Goal: Find specific page/section: Find specific page/section

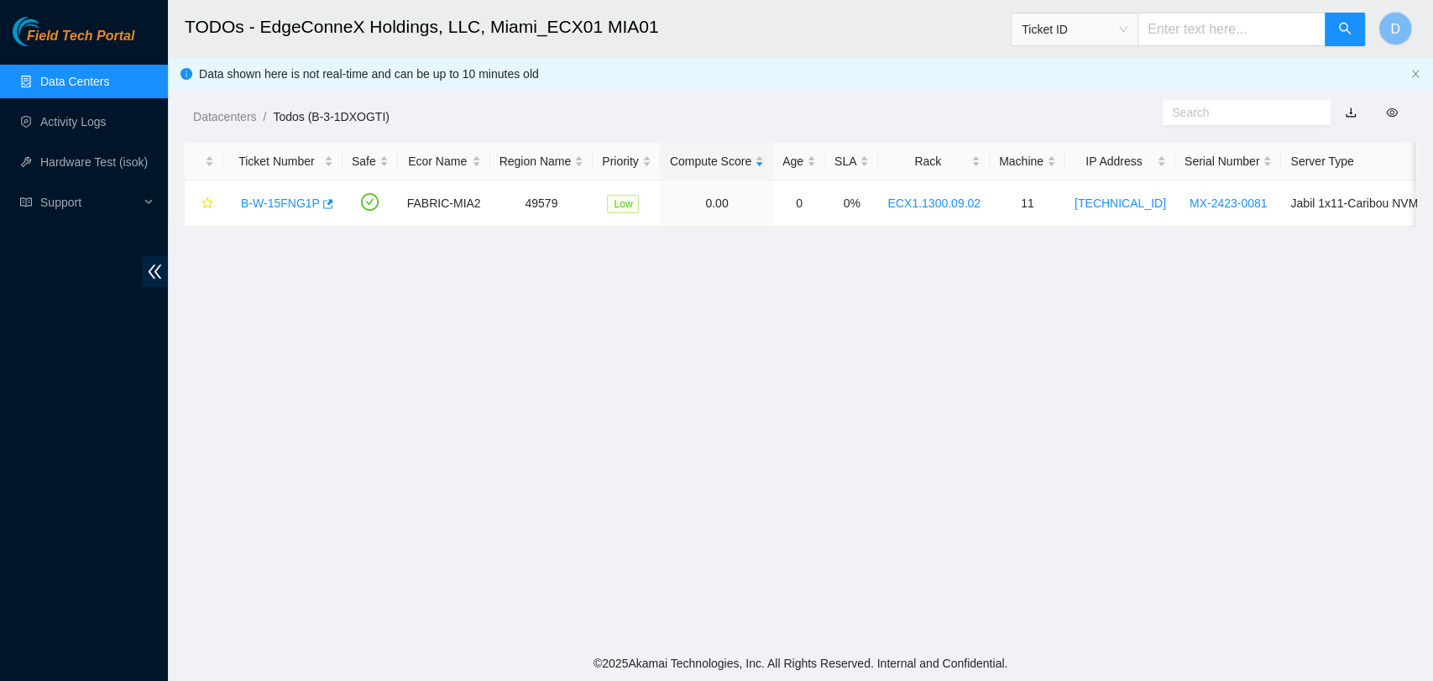
scroll to position [382, 0]
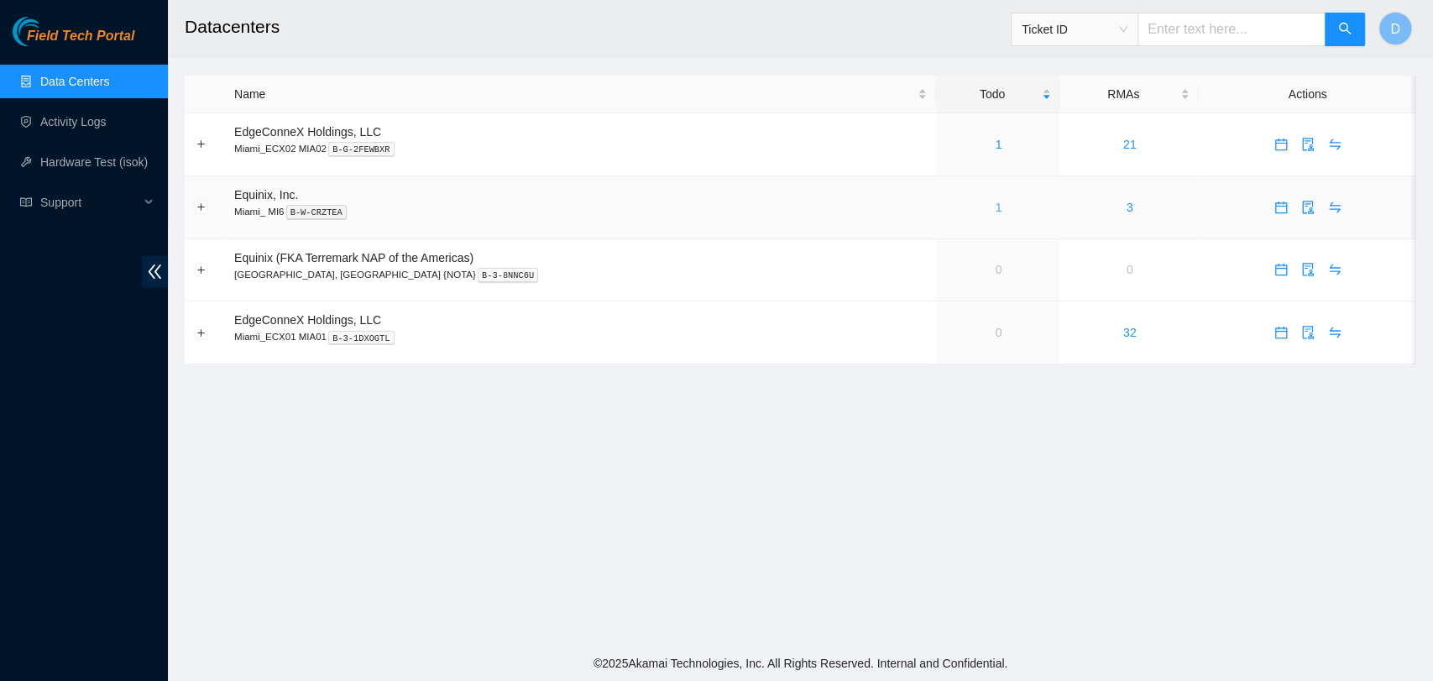
click at [995, 201] on link "1" at bounding box center [998, 207] width 7 height 13
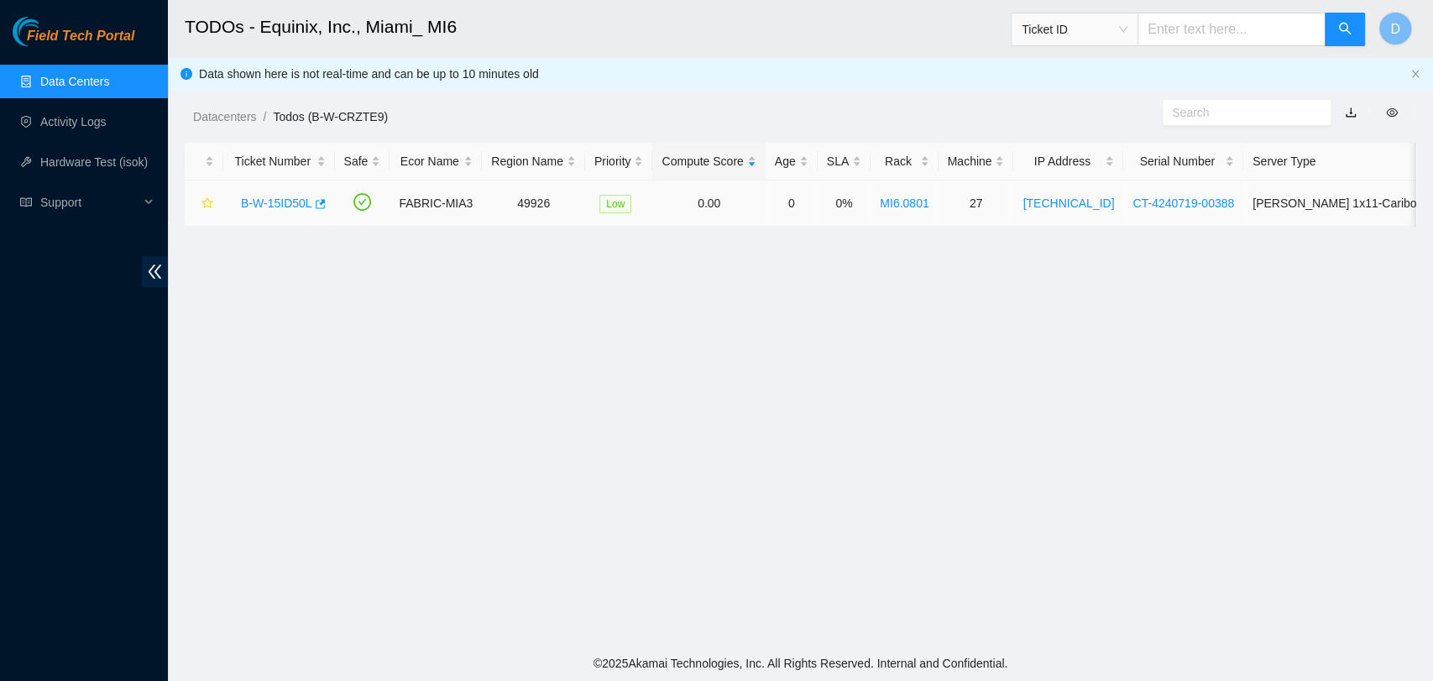
click at [274, 206] on link "B-W-15ID50L" at bounding box center [276, 202] width 71 height 13
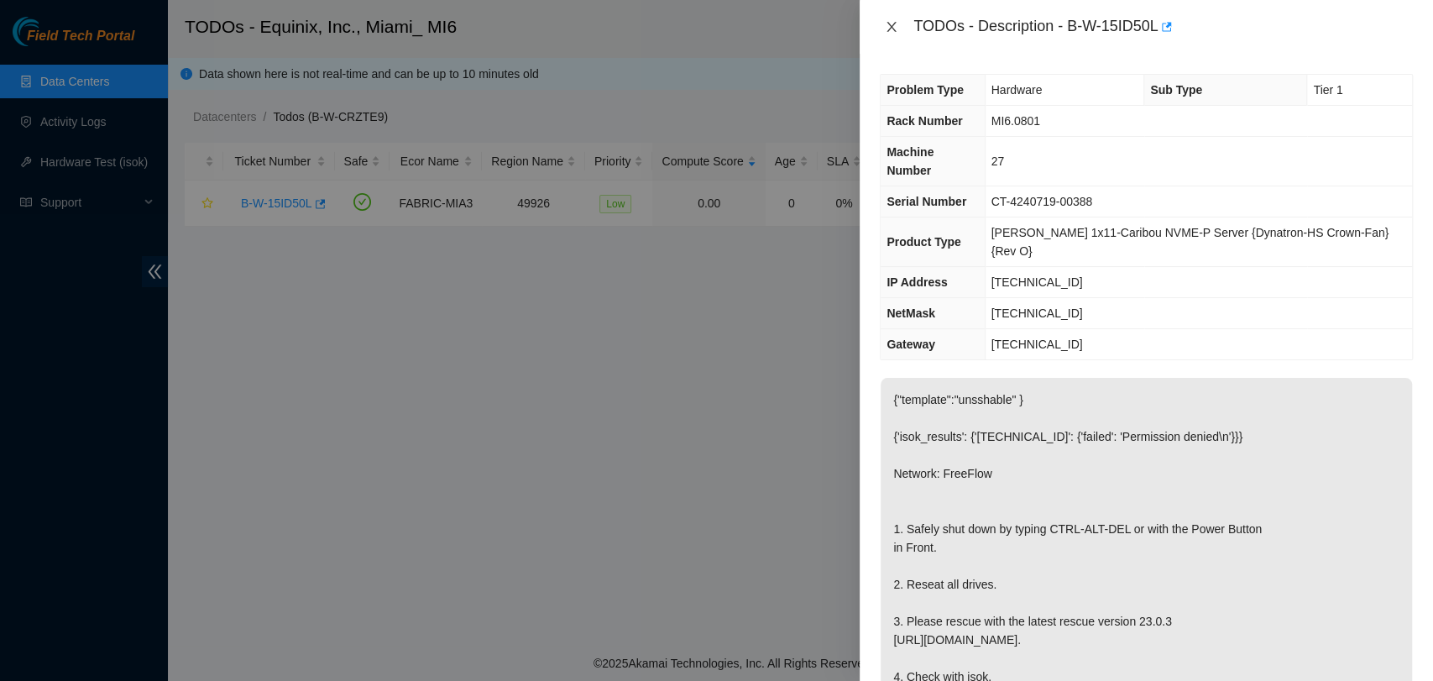
click at [887, 33] on icon "close" at bounding box center [891, 26] width 13 height 13
